Goal: Register for event/course

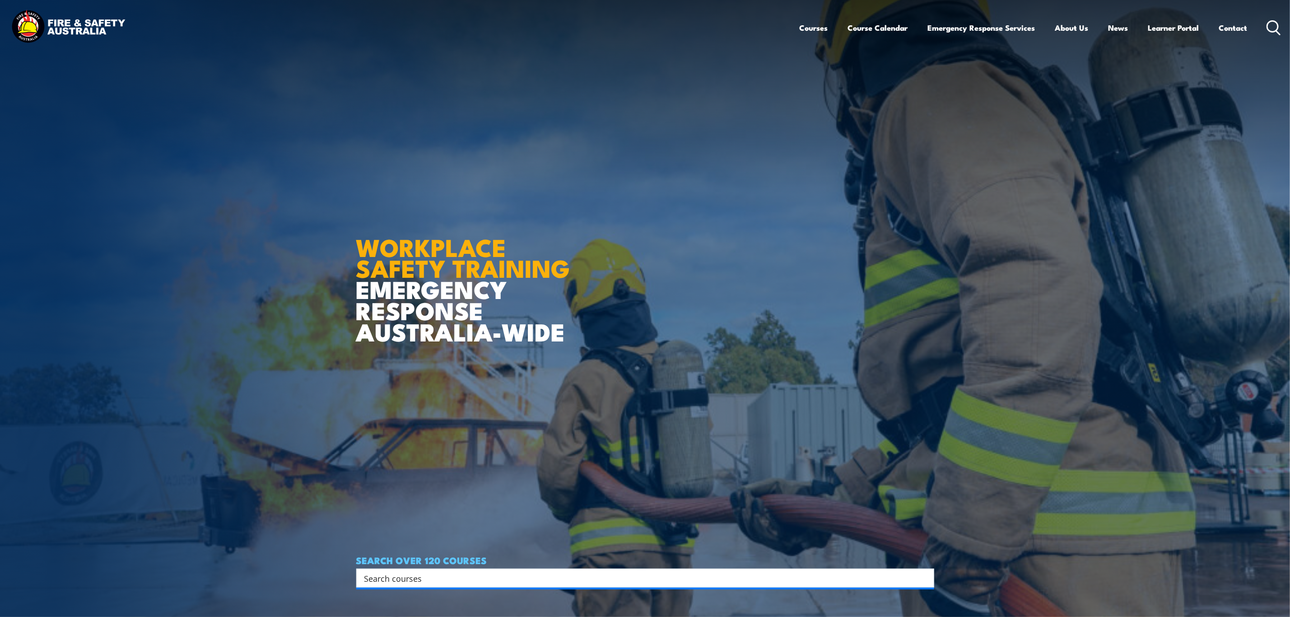
click at [481, 584] on div "Search" at bounding box center [645, 578] width 578 height 19
click at [488, 575] on input "Search input" at bounding box center [639, 578] width 550 height 14
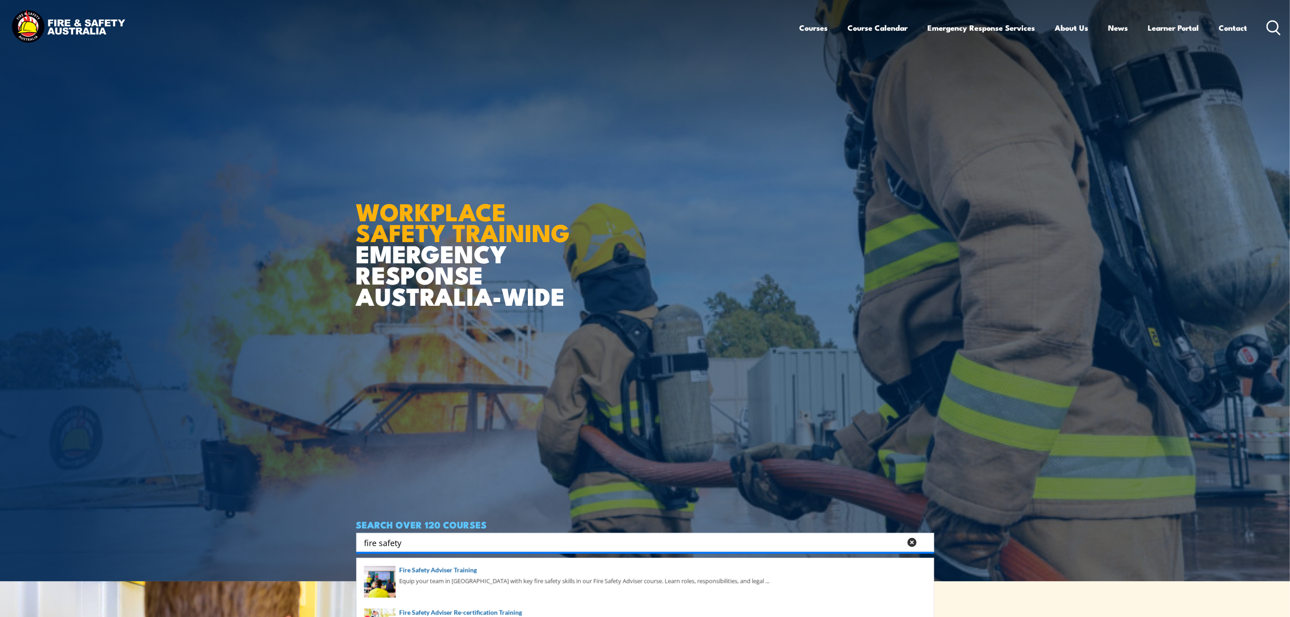
scroll to position [68, 0]
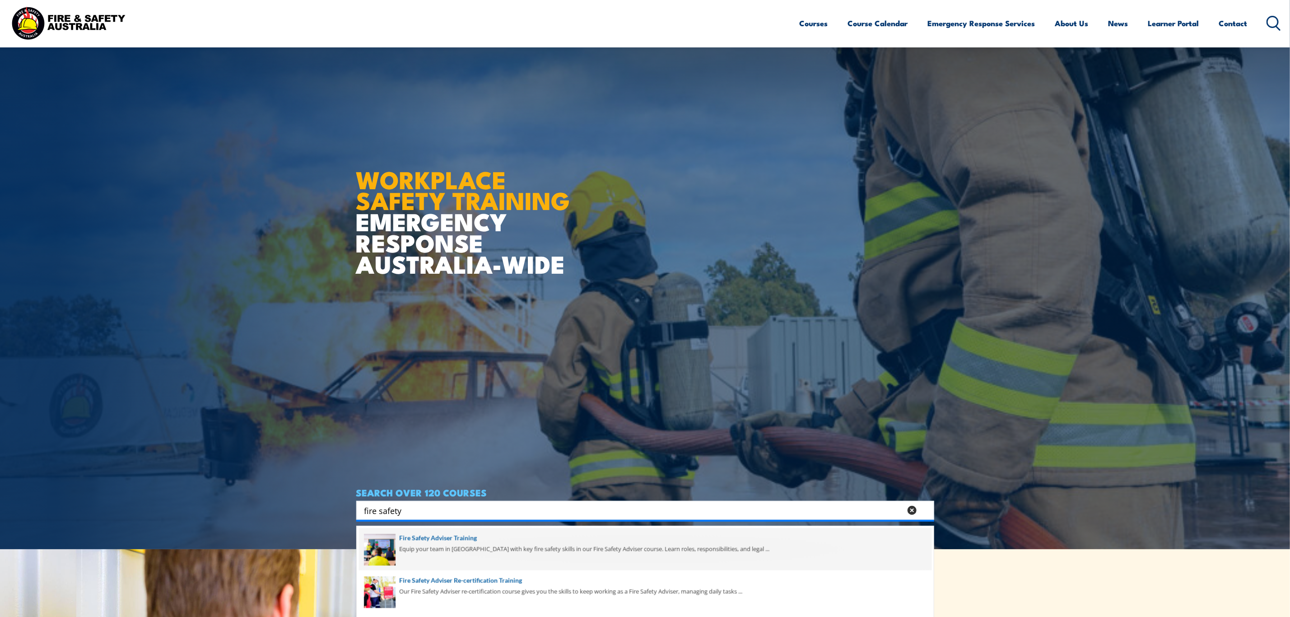
type input "fire safety"
click at [507, 543] on span at bounding box center [645, 549] width 573 height 42
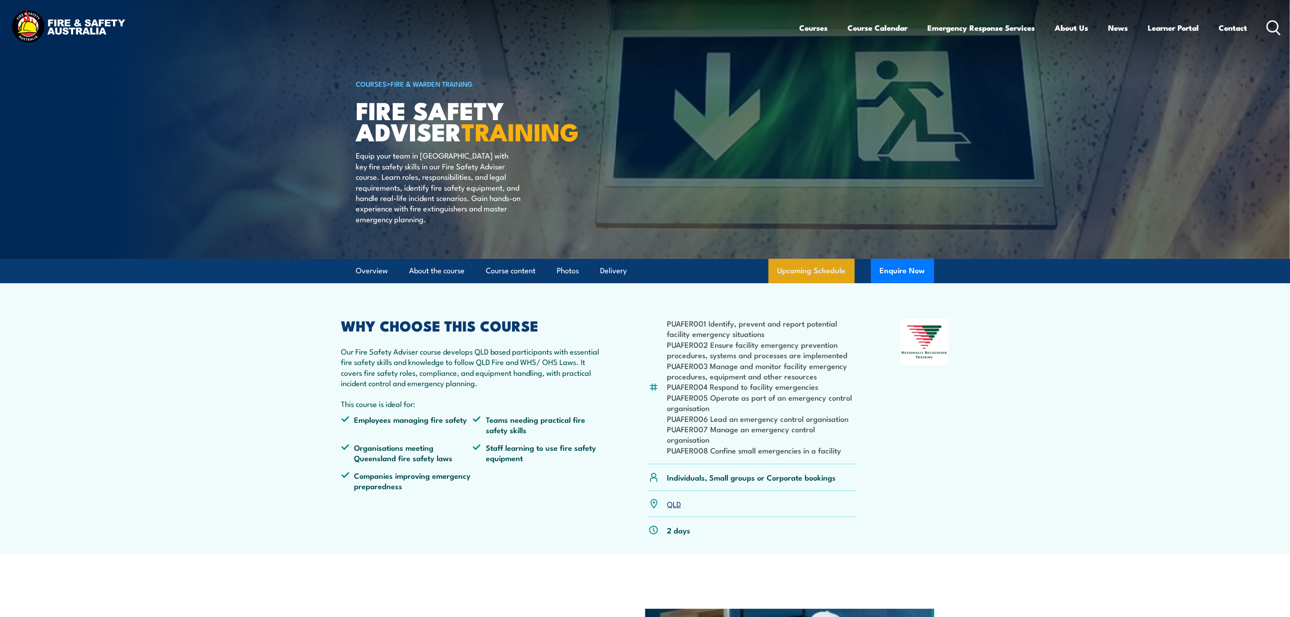
click at [816, 282] on link "Upcoming Schedule" at bounding box center [812, 271] width 86 height 24
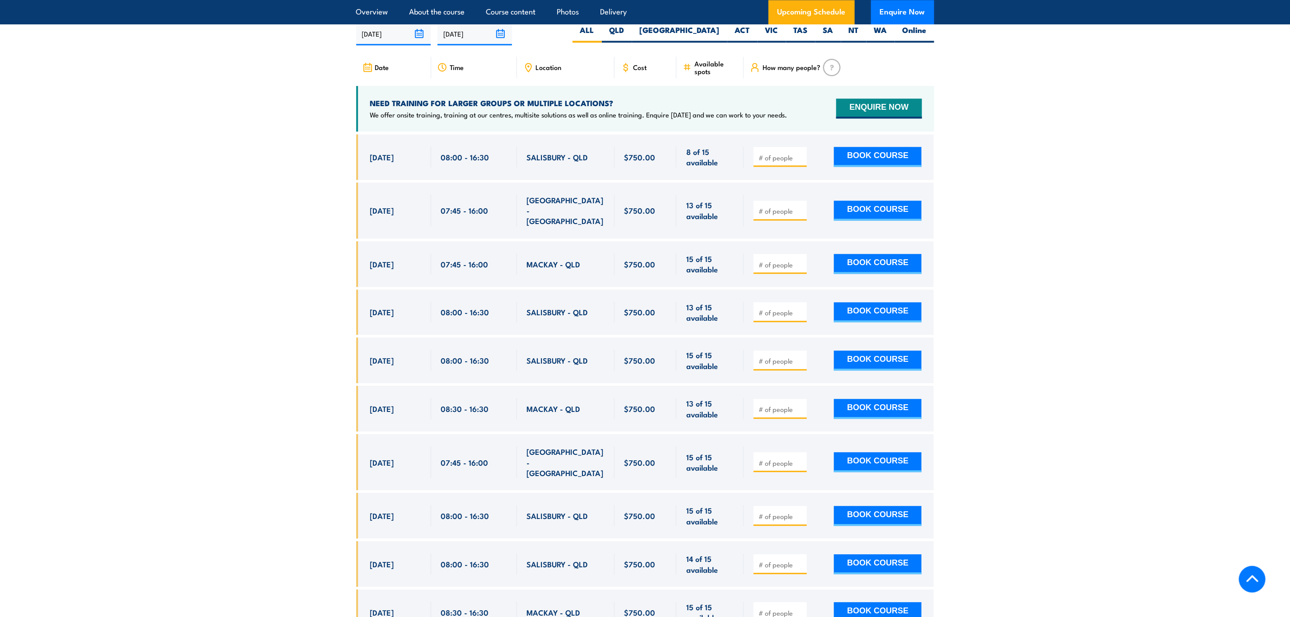
scroll to position [1477, 0]
